Goal: Book appointment/travel/reservation

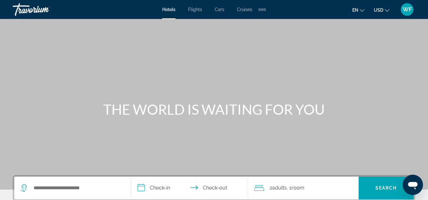
click at [263, 9] on div "Extra navigation items" at bounding box center [261, 9] width 7 height 9
click at [222, 70] on div "Main content" at bounding box center [214, 95] width 428 height 190
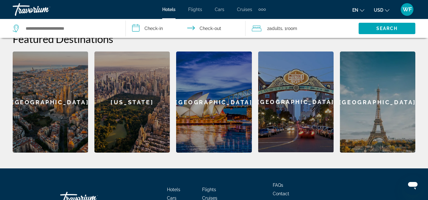
scroll to position [258, 0]
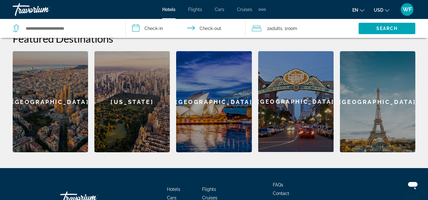
click at [52, 106] on div "[GEOGRAPHIC_DATA]" at bounding box center [50, 101] width 75 height 101
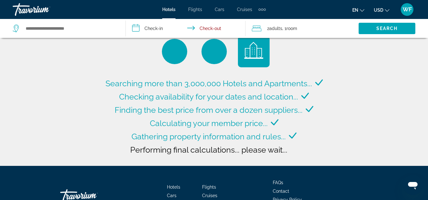
scroll to position [11, 0]
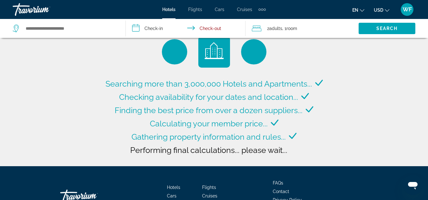
type input "**********"
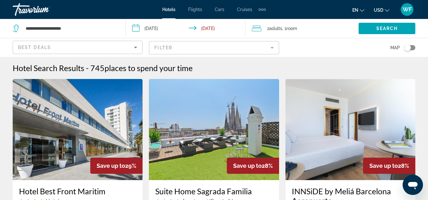
click at [213, 27] on input "**********" at bounding box center [187, 29] width 122 height 21
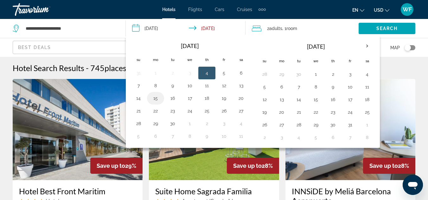
click at [155, 100] on button "15" at bounding box center [155, 98] width 10 height 9
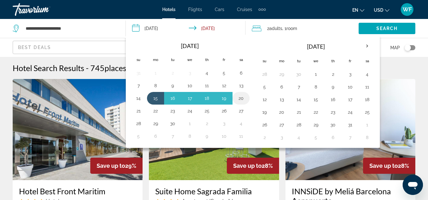
click at [241, 96] on button "20" at bounding box center [241, 98] width 10 height 9
type input "**********"
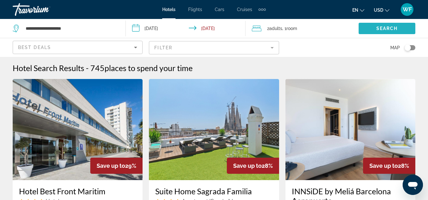
click at [365, 28] on span "Search widget" at bounding box center [386, 28] width 57 height 15
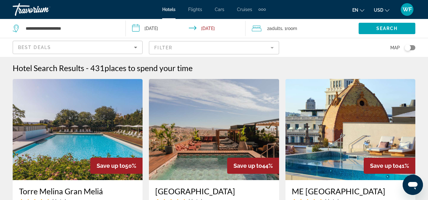
click at [151, 28] on input "**********" at bounding box center [187, 29] width 122 height 21
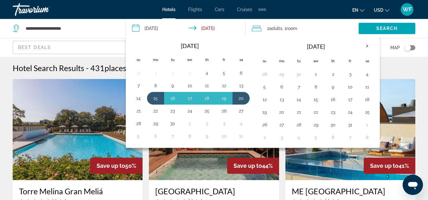
click at [194, 28] on input "**********" at bounding box center [187, 29] width 122 height 21
click at [367, 46] on th "Next month" at bounding box center [366, 46] width 17 height 14
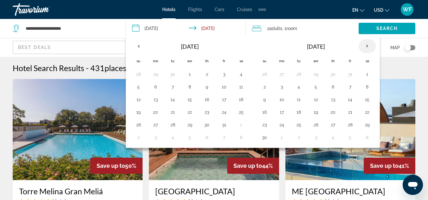
click at [367, 46] on th "Next month" at bounding box center [366, 46] width 17 height 14
click at [156, 112] on button "22" at bounding box center [155, 112] width 10 height 9
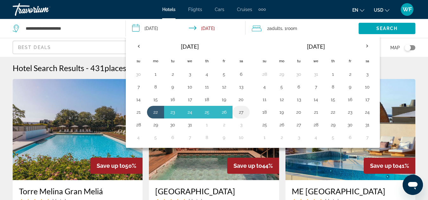
click at [241, 112] on button "27" at bounding box center [241, 112] width 10 height 9
type input "**********"
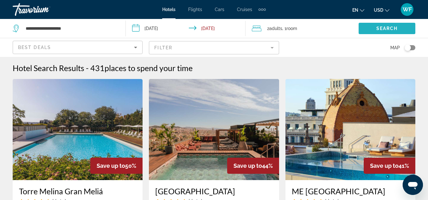
click at [368, 29] on span "Search widget" at bounding box center [386, 28] width 57 height 15
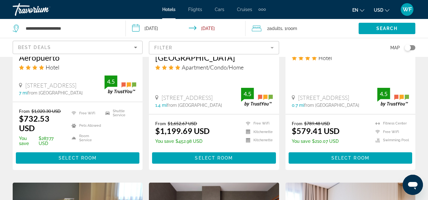
scroll to position [612, 0]
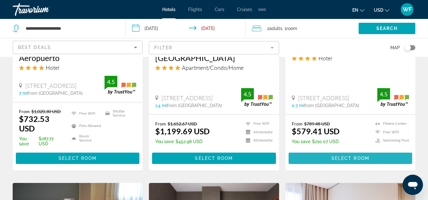
click at [329, 158] on span "Main content" at bounding box center [349, 158] width 123 height 15
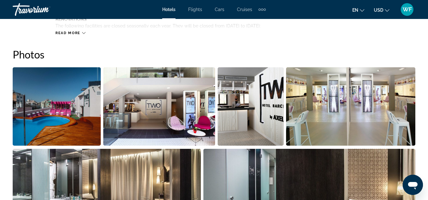
scroll to position [410, 0]
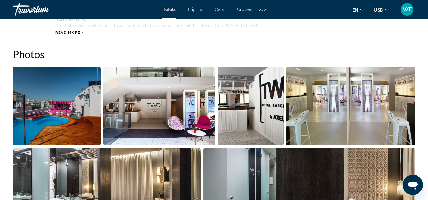
click at [84, 122] on img "Open full-screen image slider" at bounding box center [57, 106] width 88 height 78
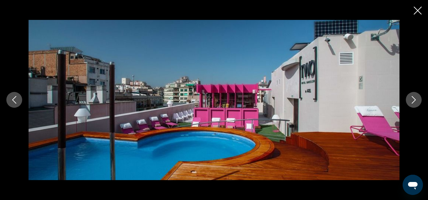
scroll to position [423, 0]
click at [409, 102] on button "Next image" at bounding box center [413, 100] width 16 height 16
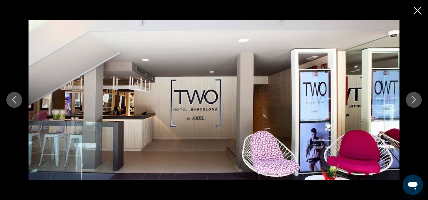
click at [411, 100] on icon "Next image" at bounding box center [414, 100] width 8 height 8
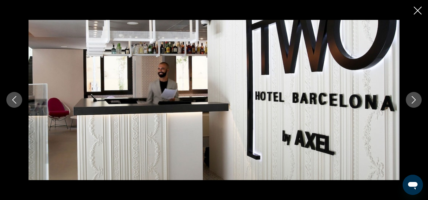
click at [412, 100] on icon "Next image" at bounding box center [414, 100] width 8 height 8
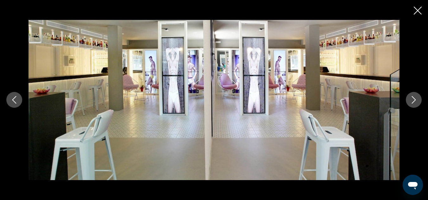
click at [412, 100] on icon "Next image" at bounding box center [414, 100] width 8 height 8
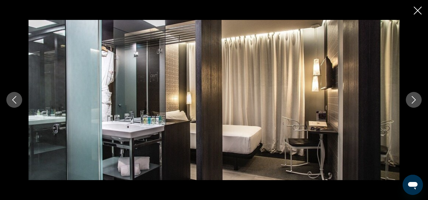
click at [412, 100] on icon "Next image" at bounding box center [414, 100] width 8 height 8
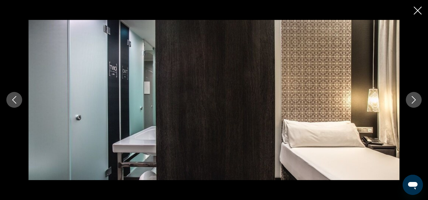
click at [412, 100] on icon "Next image" at bounding box center [414, 100] width 8 height 8
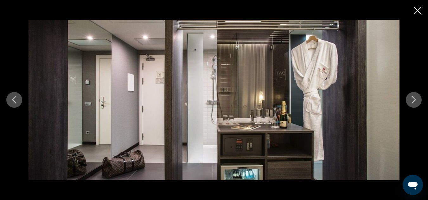
click at [412, 100] on icon "Next image" at bounding box center [414, 100] width 8 height 8
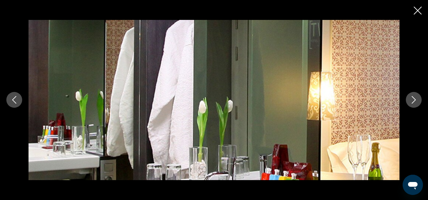
click at [412, 100] on icon "Next image" at bounding box center [414, 100] width 8 height 8
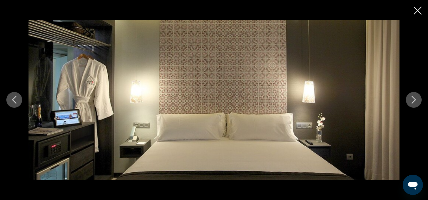
click at [412, 100] on icon "Next image" at bounding box center [414, 100] width 8 height 8
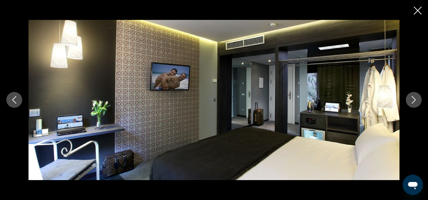
click at [412, 100] on icon "Next image" at bounding box center [414, 100] width 8 height 8
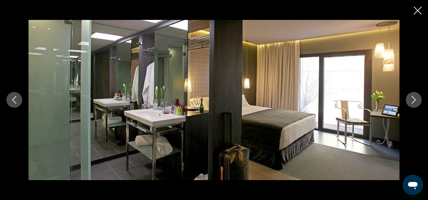
click at [412, 100] on icon "Next image" at bounding box center [414, 100] width 8 height 8
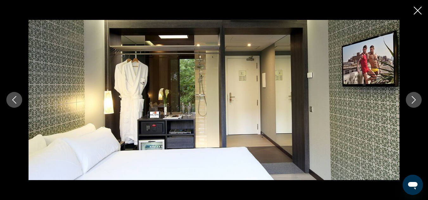
click at [412, 100] on icon "Next image" at bounding box center [414, 100] width 8 height 8
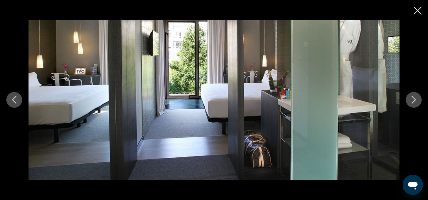
click at [412, 100] on icon "Next image" at bounding box center [414, 100] width 8 height 8
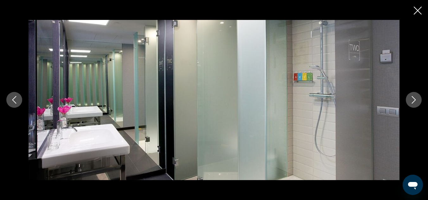
click at [412, 100] on icon "Next image" at bounding box center [414, 100] width 8 height 8
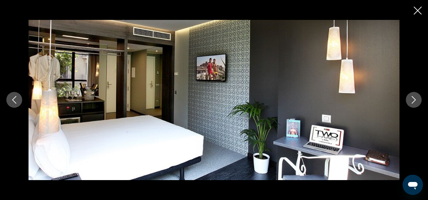
click at [412, 100] on icon "Next image" at bounding box center [414, 100] width 8 height 8
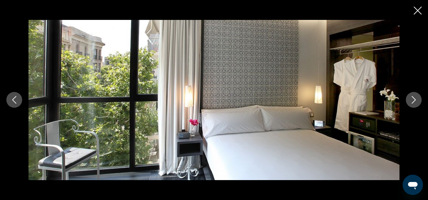
click at [412, 100] on icon "Next image" at bounding box center [414, 100] width 8 height 8
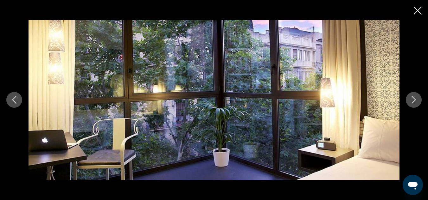
click at [412, 100] on icon "Next image" at bounding box center [414, 100] width 8 height 8
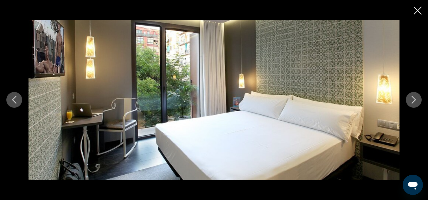
click at [412, 100] on icon "Next image" at bounding box center [414, 100] width 8 height 8
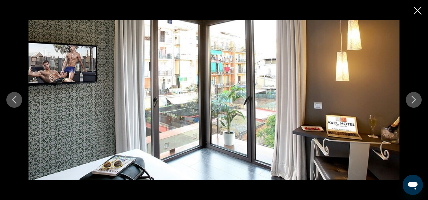
click at [412, 100] on icon "Next image" at bounding box center [414, 100] width 8 height 8
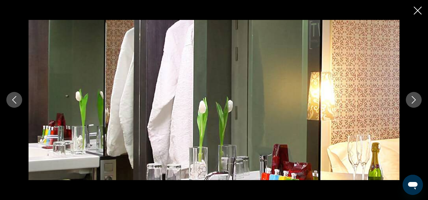
click at [412, 100] on icon "Next image" at bounding box center [414, 100] width 8 height 8
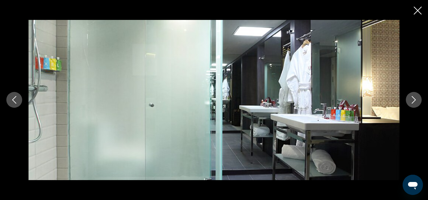
click at [412, 100] on icon "Next image" at bounding box center [414, 100] width 8 height 8
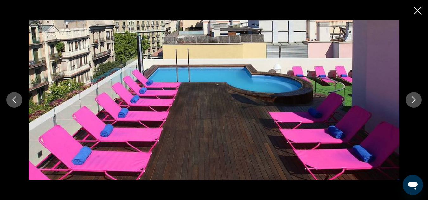
click at [412, 100] on icon "Next image" at bounding box center [414, 100] width 8 height 8
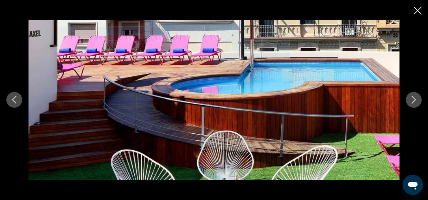
click at [412, 100] on icon "Next image" at bounding box center [414, 100] width 8 height 8
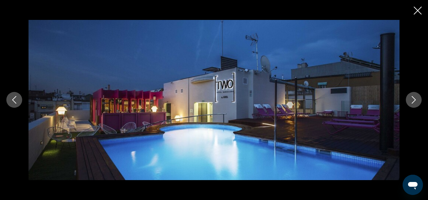
click at [412, 100] on icon "Next image" at bounding box center [414, 100] width 8 height 8
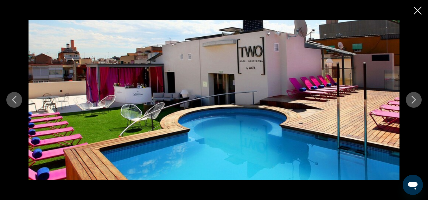
click at [417, 10] on icon "Close slideshow" at bounding box center [417, 11] width 8 height 8
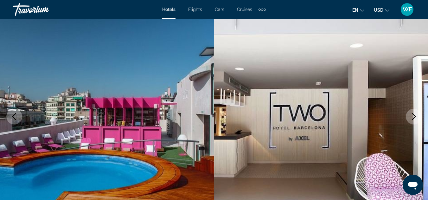
scroll to position [0, 0]
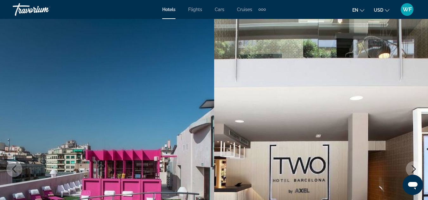
type input "**********"
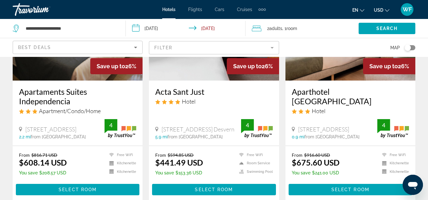
scroll to position [817, 0]
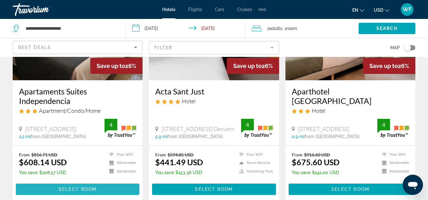
click at [64, 188] on span "Select Room" at bounding box center [78, 189] width 38 height 5
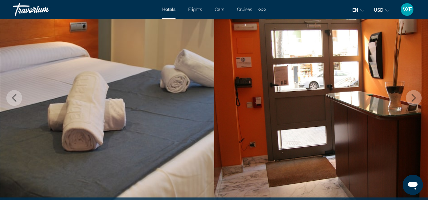
scroll to position [72, 0]
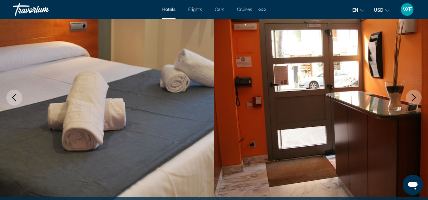
click at [414, 96] on icon "Next image" at bounding box center [414, 98] width 8 height 8
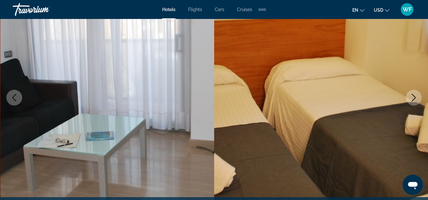
click at [414, 96] on icon "Next image" at bounding box center [414, 98] width 8 height 8
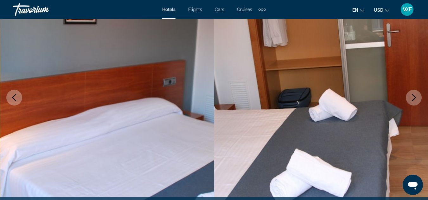
click at [414, 96] on icon "Next image" at bounding box center [414, 98] width 8 height 8
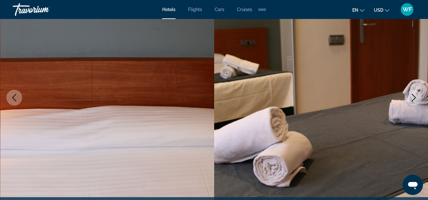
click at [414, 96] on icon "Next image" at bounding box center [414, 98] width 8 height 8
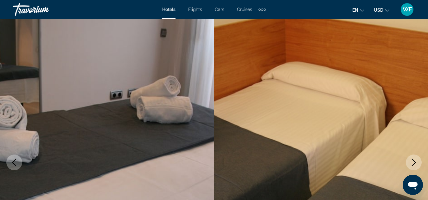
scroll to position [0, 0]
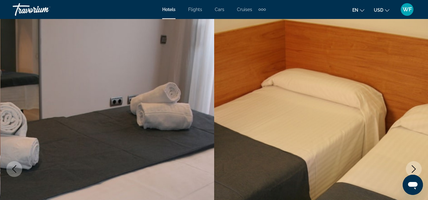
click at [410, 168] on icon "Next image" at bounding box center [414, 170] width 8 height 8
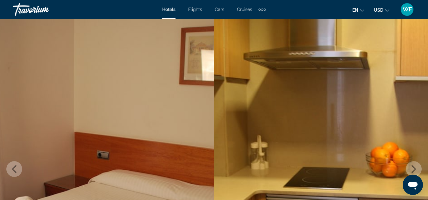
click at [412, 168] on icon "Next image" at bounding box center [414, 170] width 8 height 8
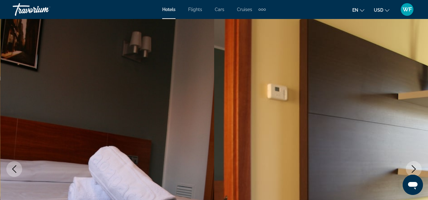
click at [412, 168] on icon "Next image" at bounding box center [414, 170] width 8 height 8
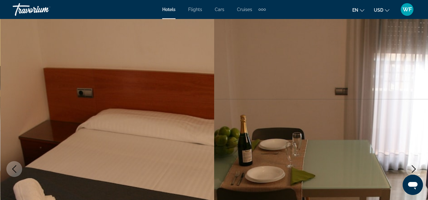
click at [412, 168] on icon "Next image" at bounding box center [414, 170] width 8 height 8
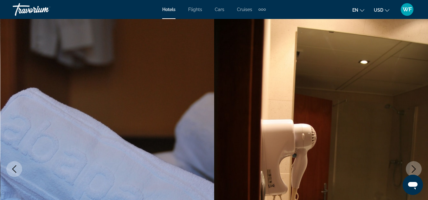
click at [412, 168] on icon "Next image" at bounding box center [414, 170] width 8 height 8
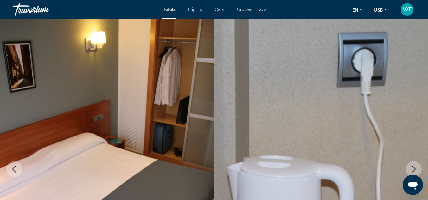
click at [412, 168] on icon "Next image" at bounding box center [414, 170] width 8 height 8
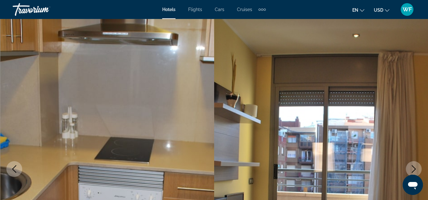
click at [412, 168] on icon "Next image" at bounding box center [414, 170] width 8 height 8
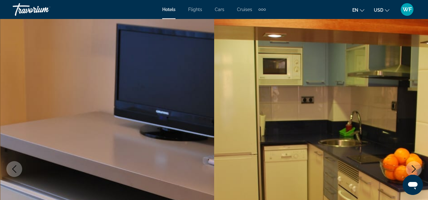
click at [412, 168] on icon "Next image" at bounding box center [414, 170] width 8 height 8
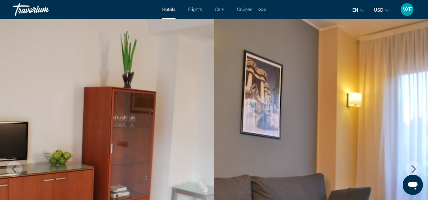
click at [412, 168] on icon "Next image" at bounding box center [414, 170] width 8 height 8
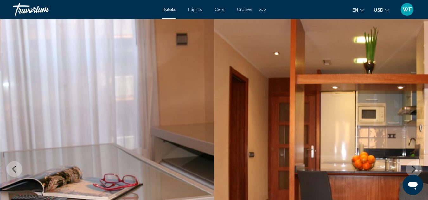
click at [412, 168] on icon "Next image" at bounding box center [414, 170] width 8 height 8
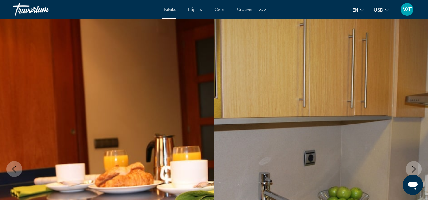
click at [412, 168] on icon "Next image" at bounding box center [414, 170] width 8 height 8
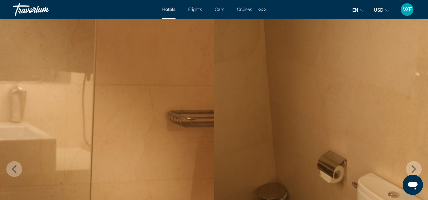
click at [412, 168] on icon "Next image" at bounding box center [414, 170] width 8 height 8
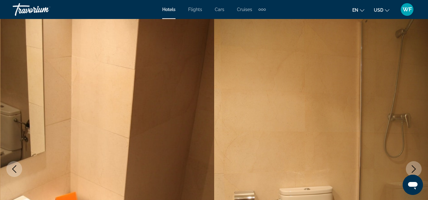
click at [412, 168] on icon "Next image" at bounding box center [414, 170] width 8 height 8
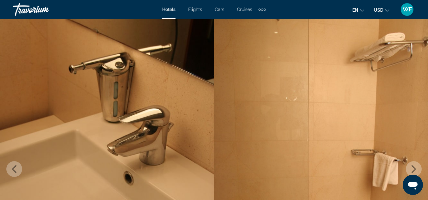
click at [412, 168] on icon "Next image" at bounding box center [414, 170] width 8 height 8
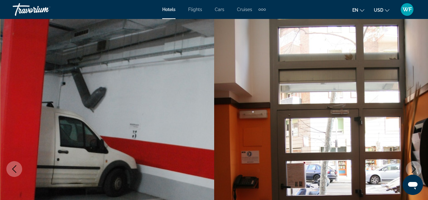
click at [412, 168] on icon "Next image" at bounding box center [414, 170] width 8 height 8
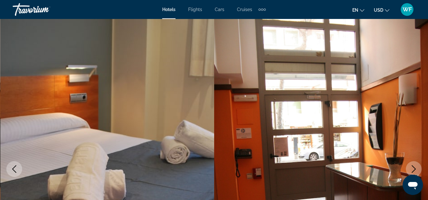
click at [412, 168] on icon "Next image" at bounding box center [414, 170] width 8 height 8
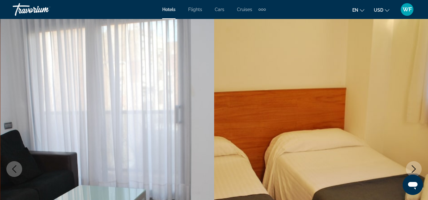
click at [412, 168] on icon "Next image" at bounding box center [414, 170] width 8 height 8
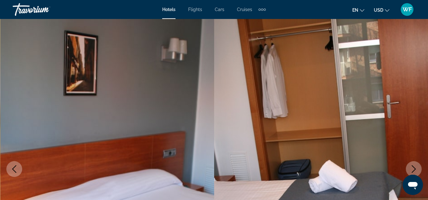
type input "**********"
